Goal: Information Seeking & Learning: Learn about a topic

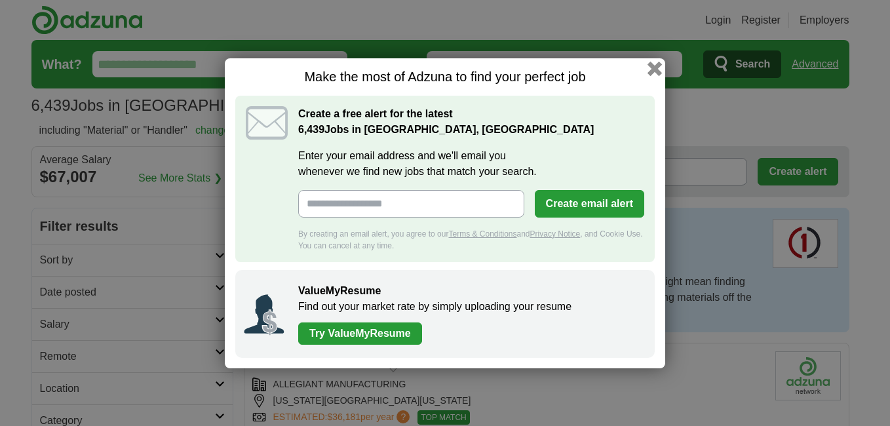
click at [657, 67] on button "button" at bounding box center [655, 68] width 14 height 14
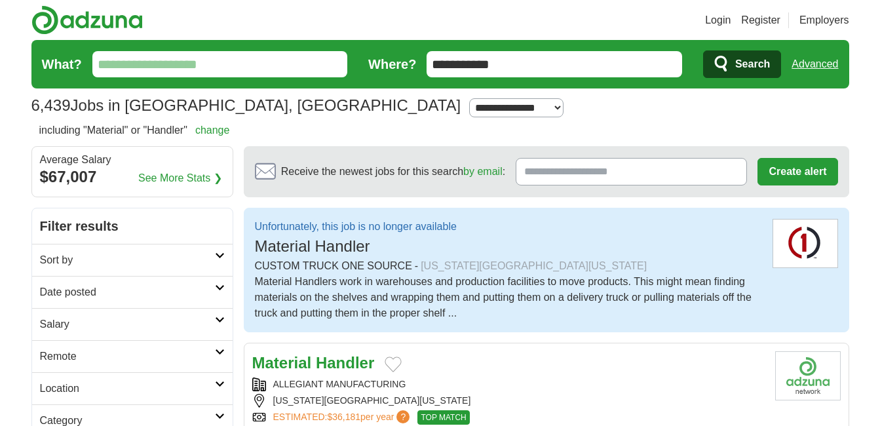
click at [657, 67] on input "**********" at bounding box center [555, 64] width 256 height 26
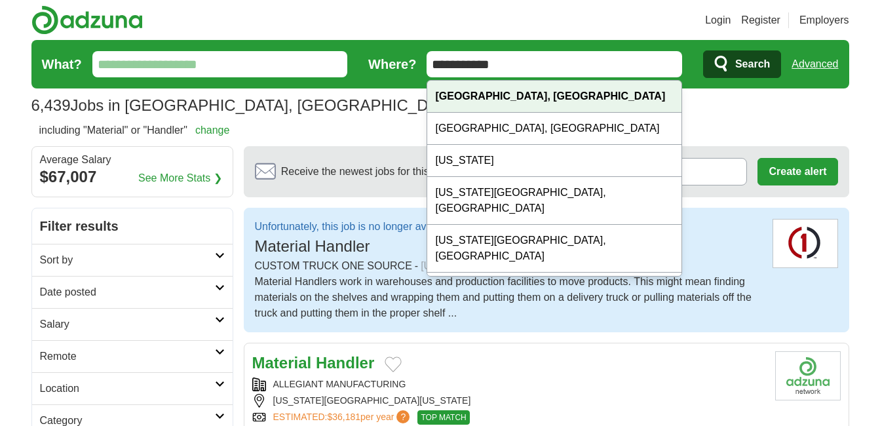
click at [605, 102] on div "Raytown, MO" at bounding box center [554, 97] width 254 height 32
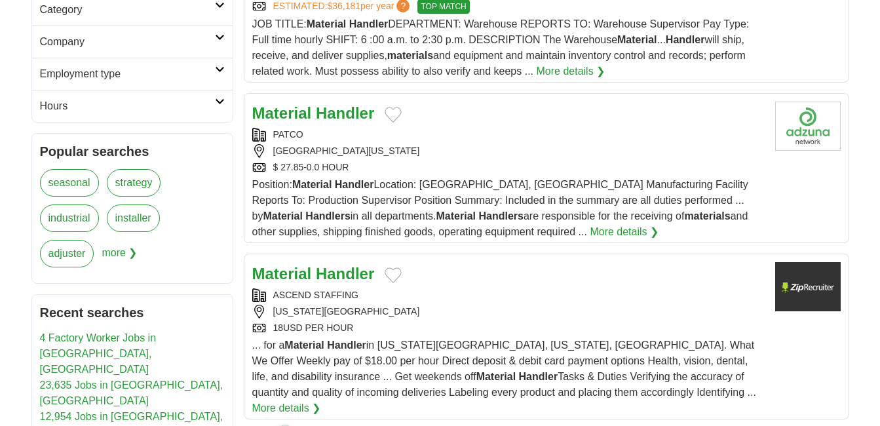
scroll to position [437, 0]
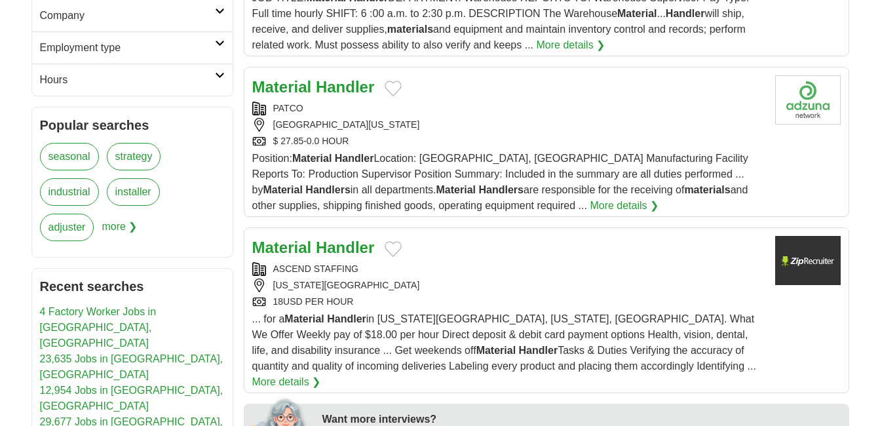
click at [355, 141] on div "$ 27.85-0.0 HOUR" at bounding box center [508, 141] width 513 height 14
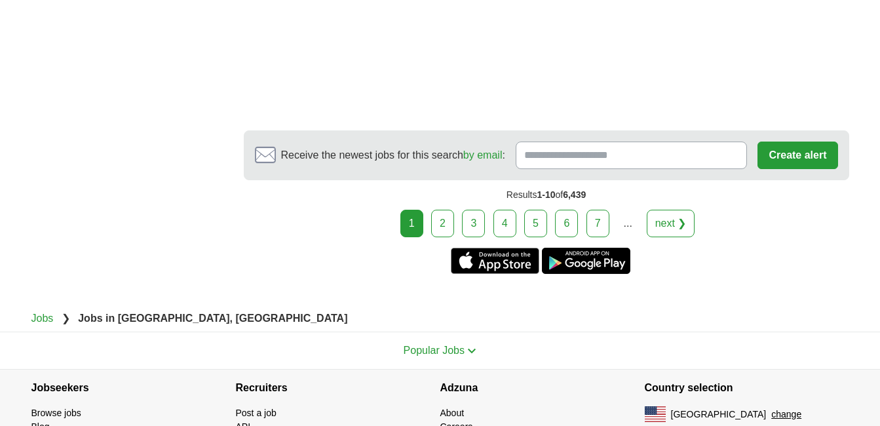
scroll to position [2771, 0]
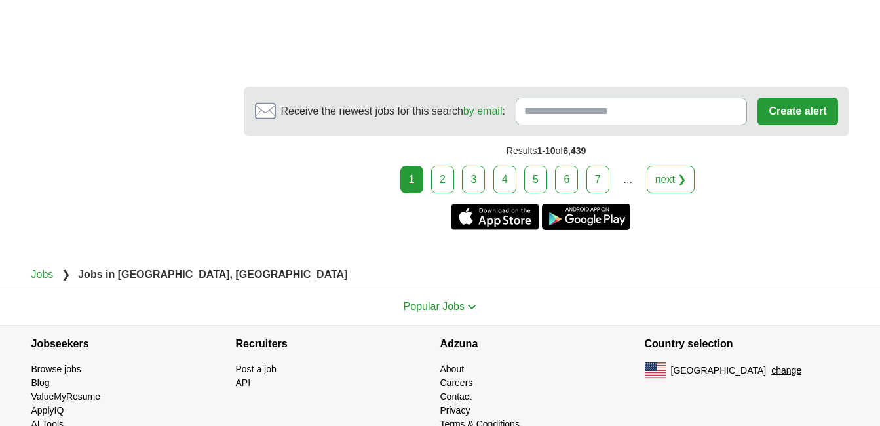
click at [442, 166] on link "2" at bounding box center [442, 180] width 23 height 28
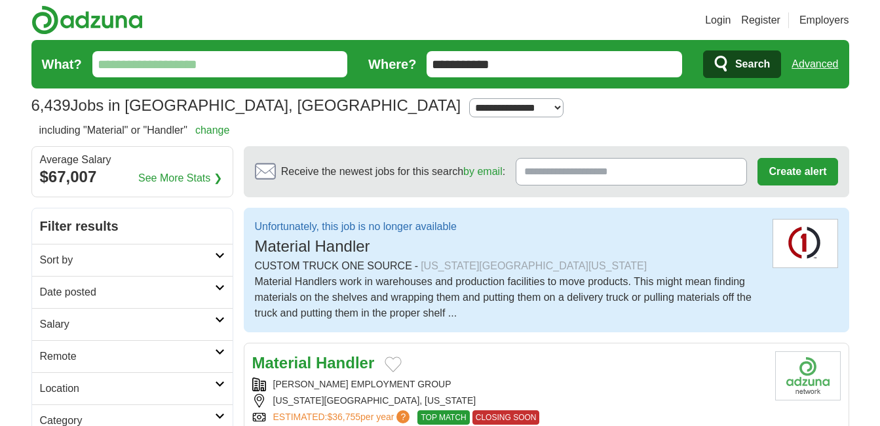
click at [628, 380] on div "[PERSON_NAME] EMPLOYMENT GROUP" at bounding box center [508, 385] width 513 height 14
